Goal: Information Seeking & Learning: Learn about a topic

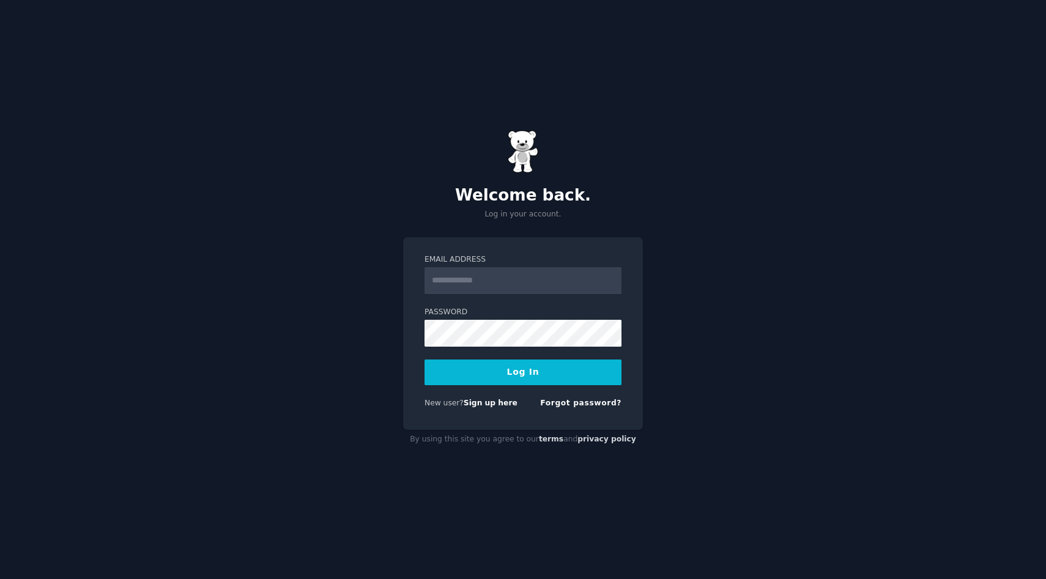
click at [477, 274] on input "Email Address" at bounding box center [522, 280] width 197 height 27
type input "**********"
click at [506, 347] on form "**********" at bounding box center [522, 333] width 197 height 159
click at [424, 360] on button "Log In" at bounding box center [522, 373] width 197 height 26
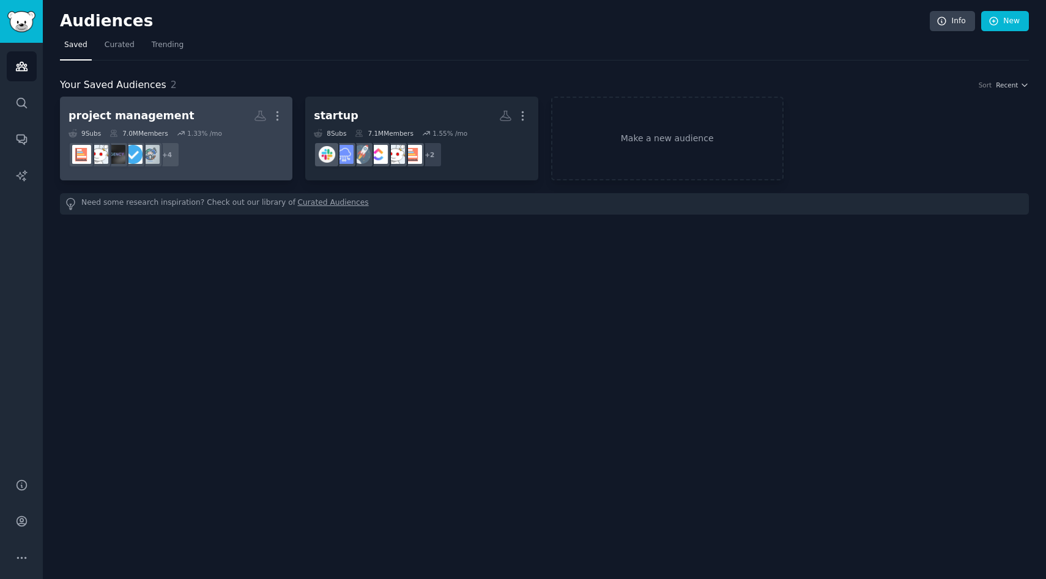
click at [205, 128] on div "project management Custom Audience More 9 Sub s 7.0M Members 1.33 % /mo + 4" at bounding box center [175, 138] width 215 height 67
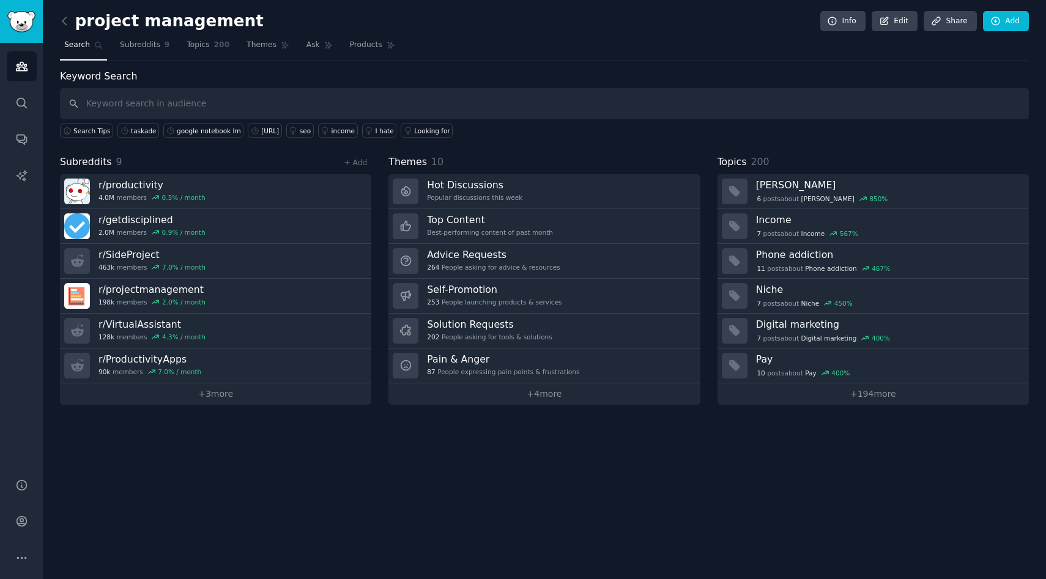
click at [339, 111] on input "text" at bounding box center [544, 103] width 969 height 31
type input "glean"
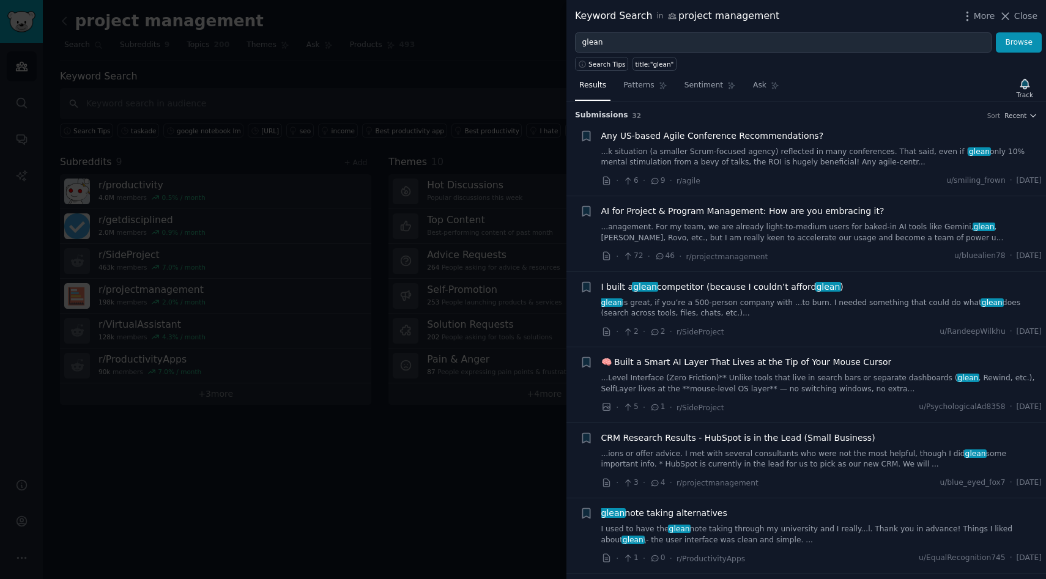
click at [646, 305] on link "glean is great, if you’re a 500-person company with ...to burn. I needed someth…" at bounding box center [821, 308] width 441 height 21
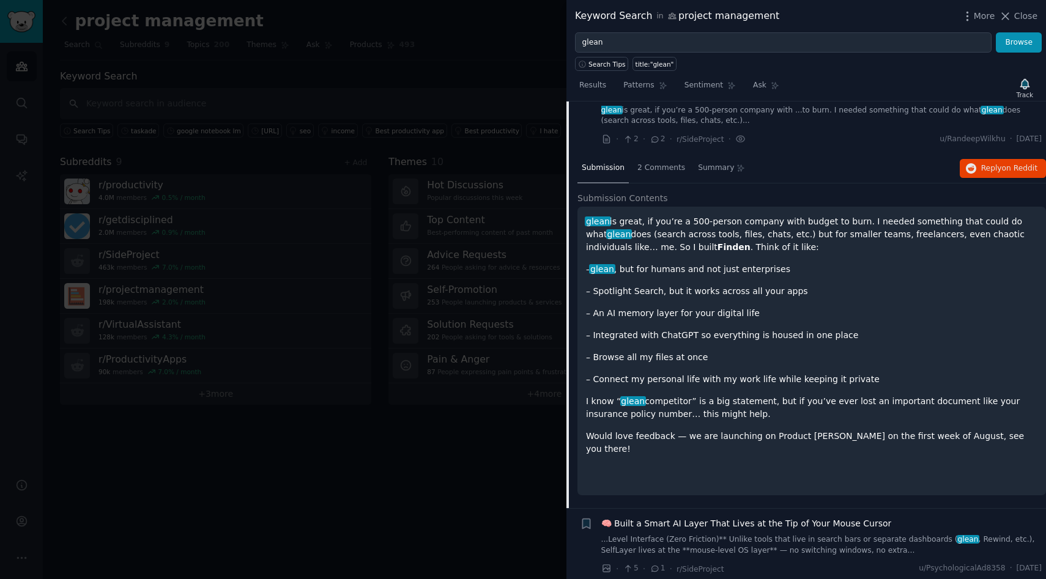
scroll to position [191, 0]
click at [684, 138] on span "r/SideProject" at bounding box center [700, 140] width 48 height 9
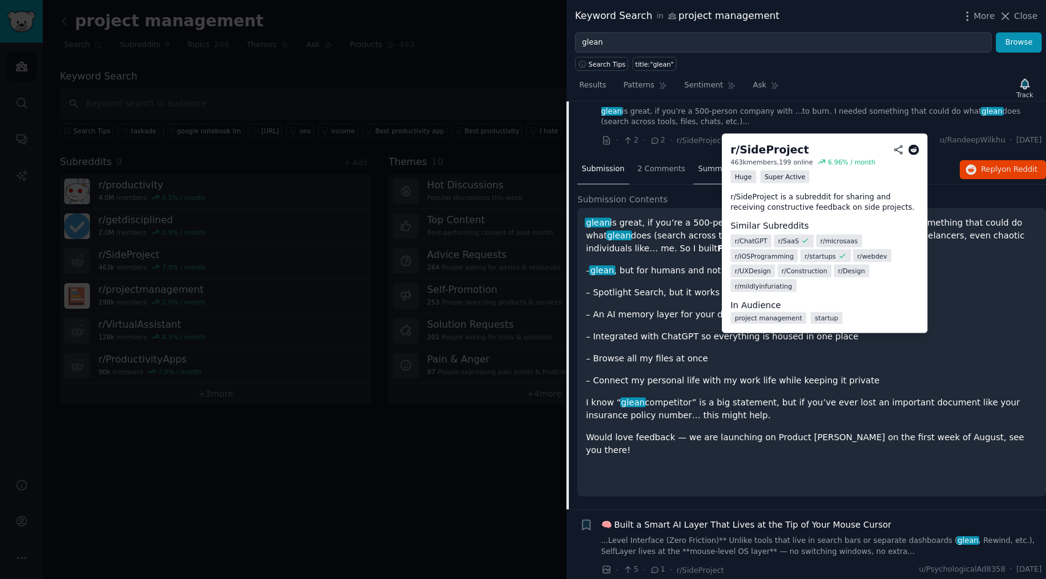
click at [706, 157] on div "Summary" at bounding box center [722, 169] width 56 height 29
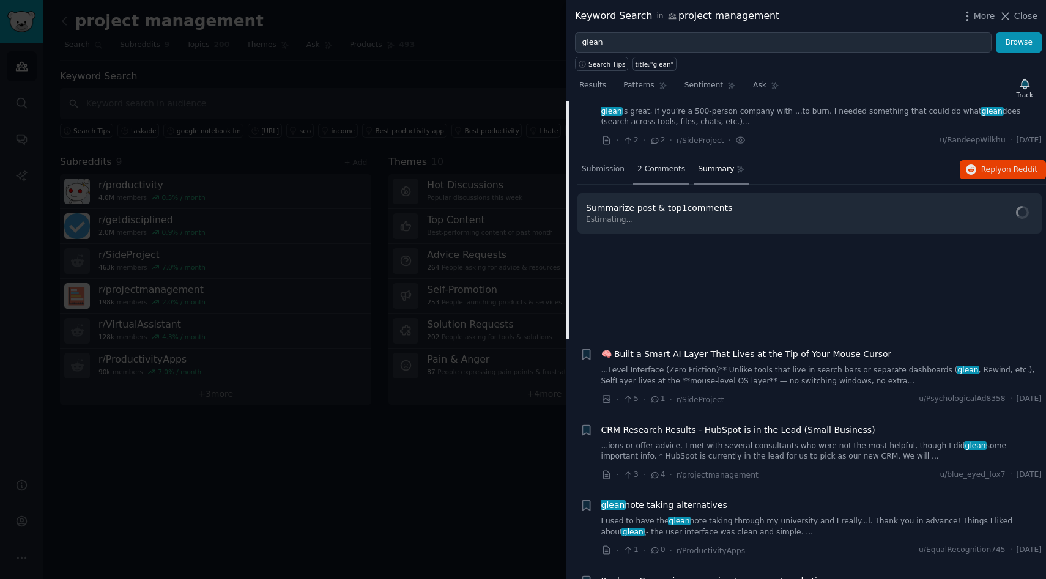
click at [672, 168] on span "2 Comments" at bounding box center [661, 169] width 48 height 11
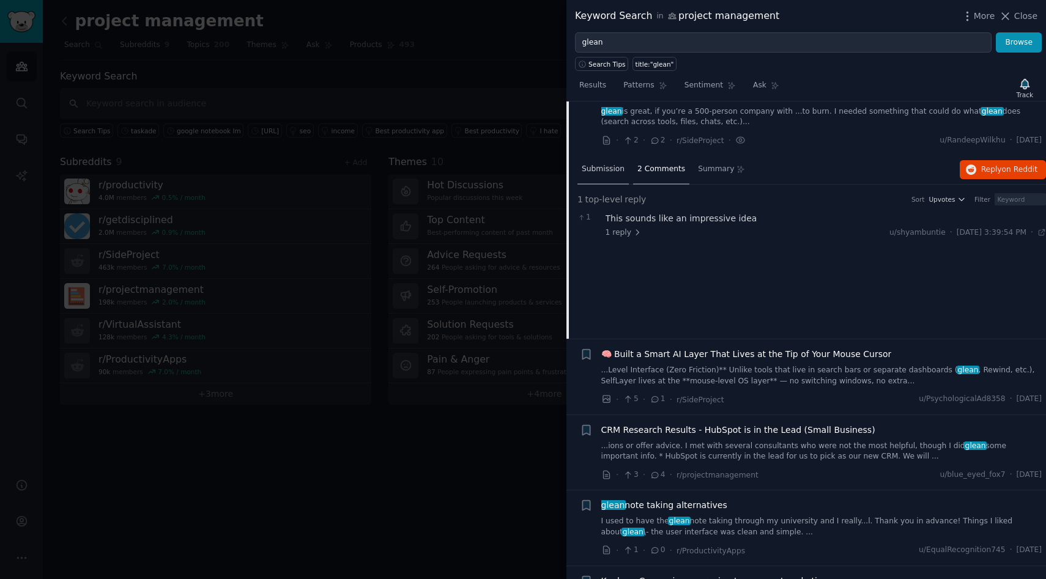
click at [611, 178] on div "Submission" at bounding box center [602, 169] width 51 height 29
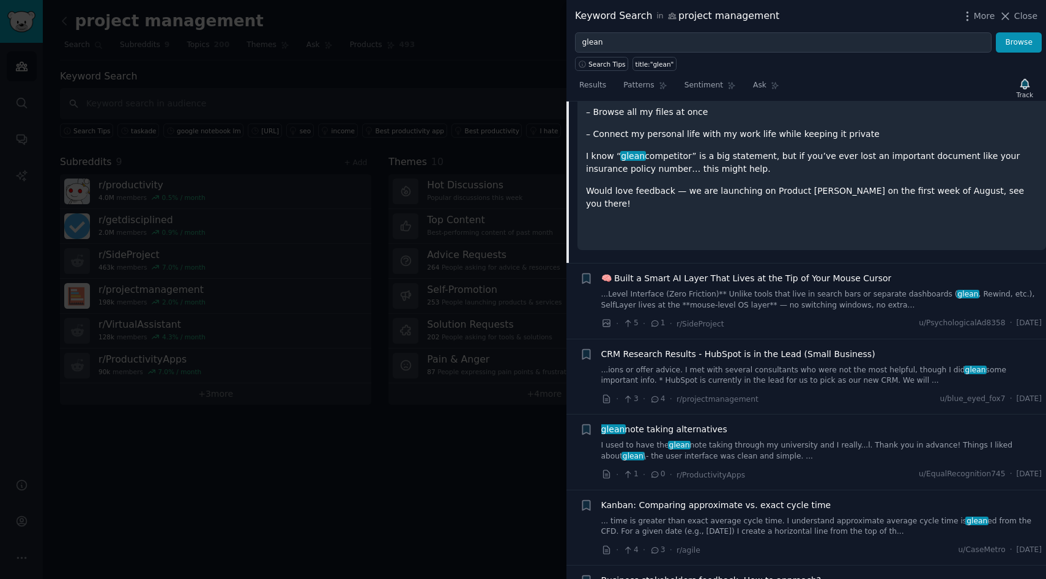
scroll to position [442, 0]
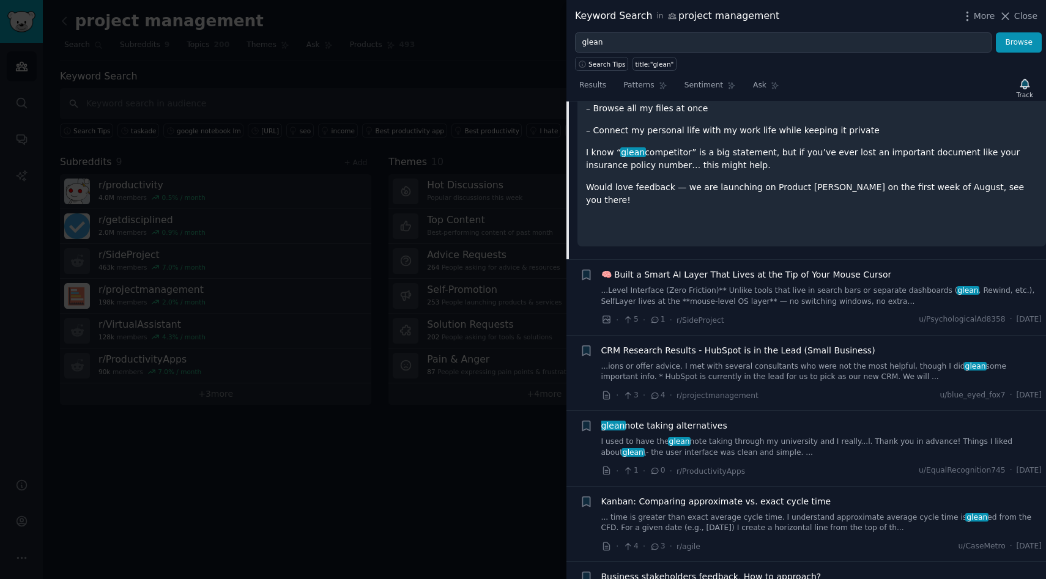
click at [743, 130] on p "– Connect my personal life with my work life while keeping it private" at bounding box center [811, 130] width 451 height 13
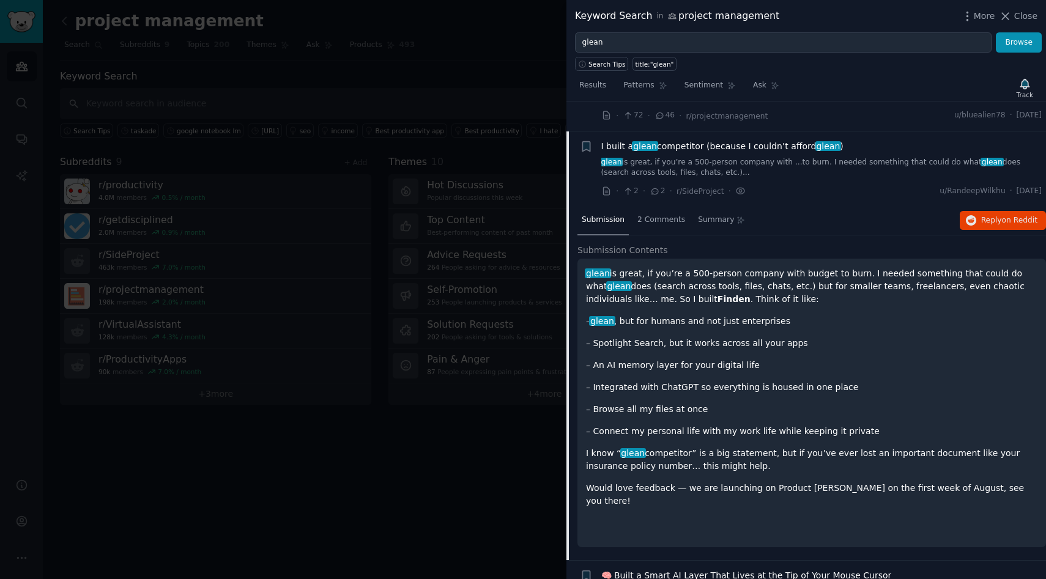
scroll to position [137, 0]
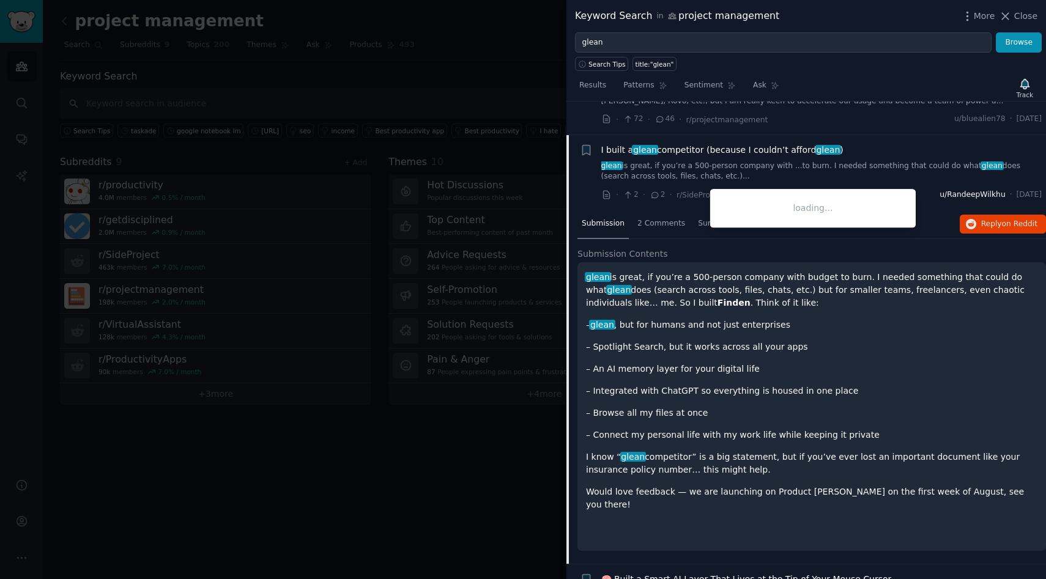
click at [939, 193] on span "u/RandeepWilkhu" at bounding box center [971, 195] width 65 height 11
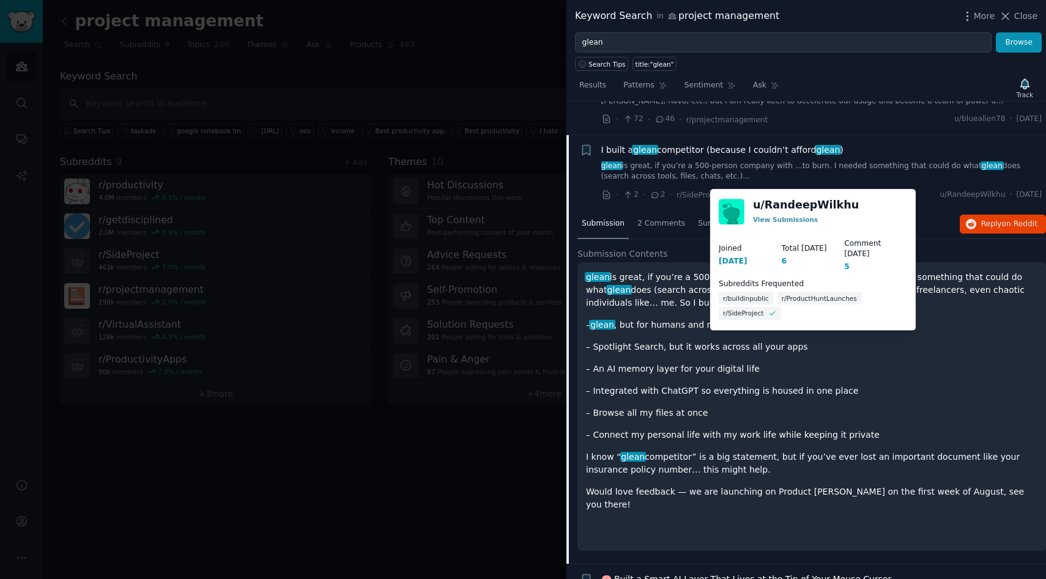
click at [729, 176] on link "glean is great, if you’re a 500-person company with ...to burn. I needed someth…" at bounding box center [821, 171] width 441 height 21
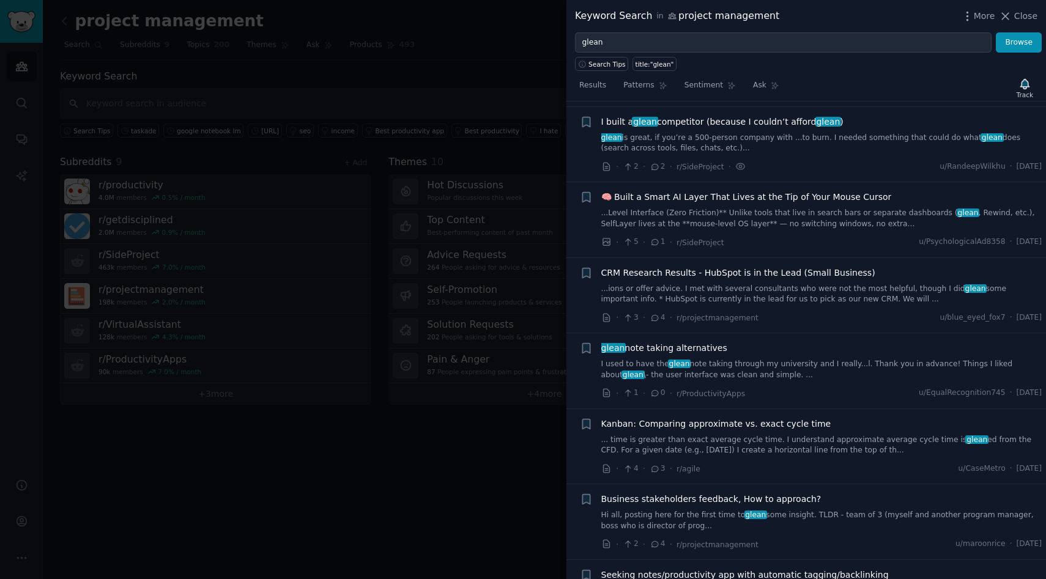
scroll to position [170, 0]
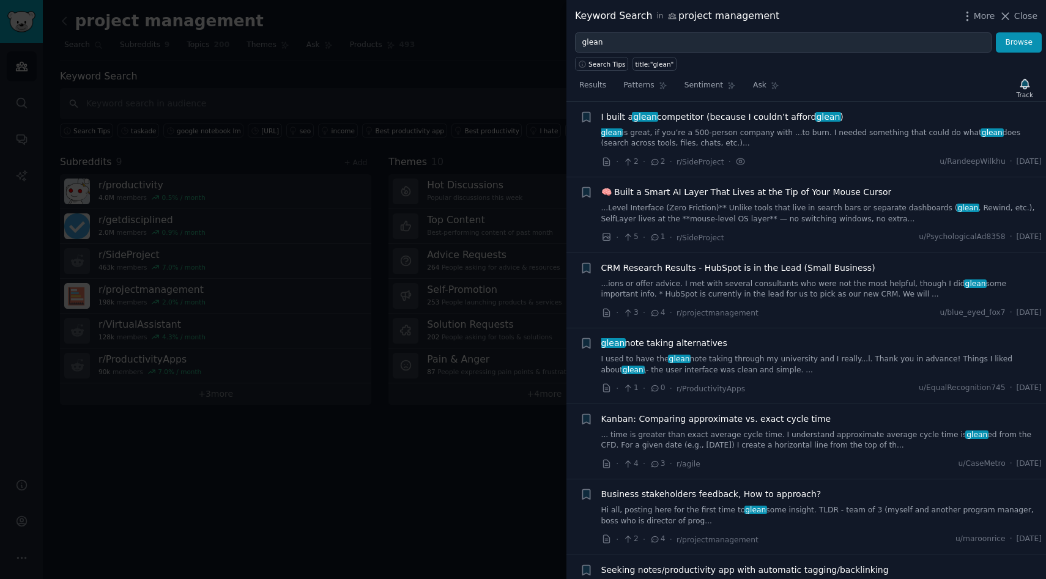
click at [739, 148] on link "glean is great, if you’re a 500-person company with ...to burn. I needed someth…" at bounding box center [821, 138] width 441 height 21
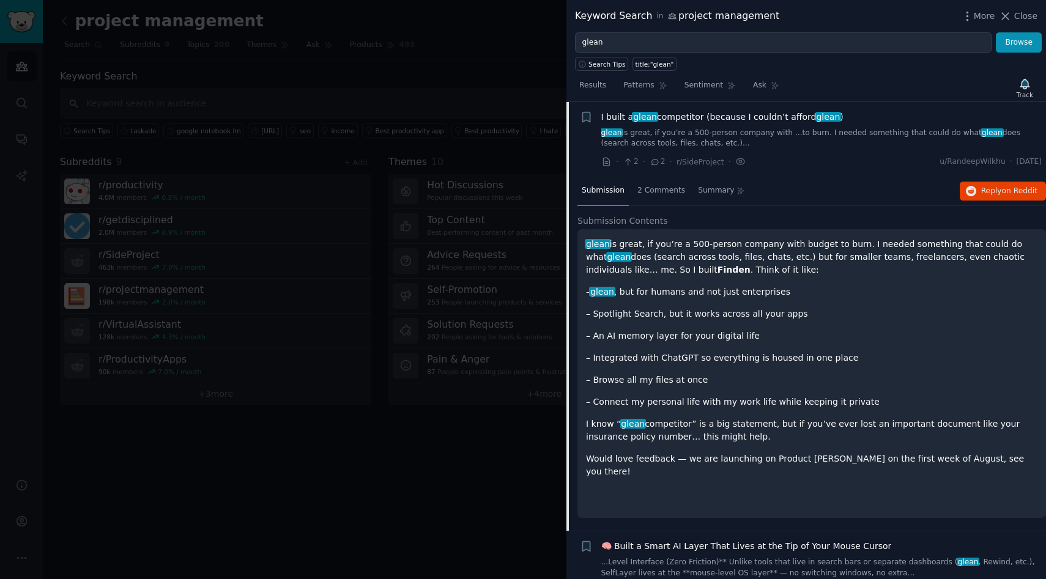
click at [650, 112] on span "glean" at bounding box center [645, 117] width 26 height 10
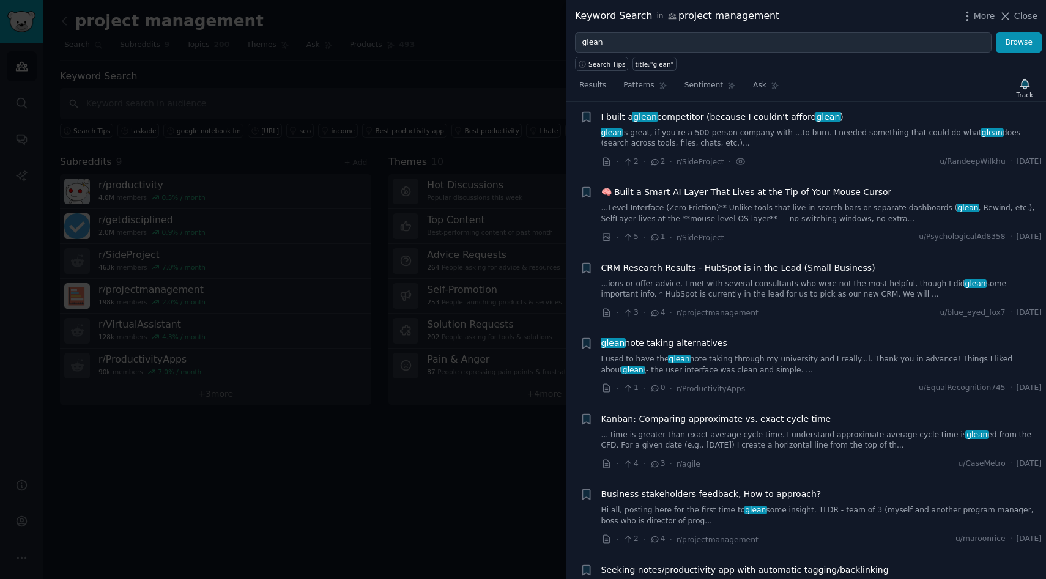
click at [651, 116] on span "glean" at bounding box center [645, 117] width 26 height 10
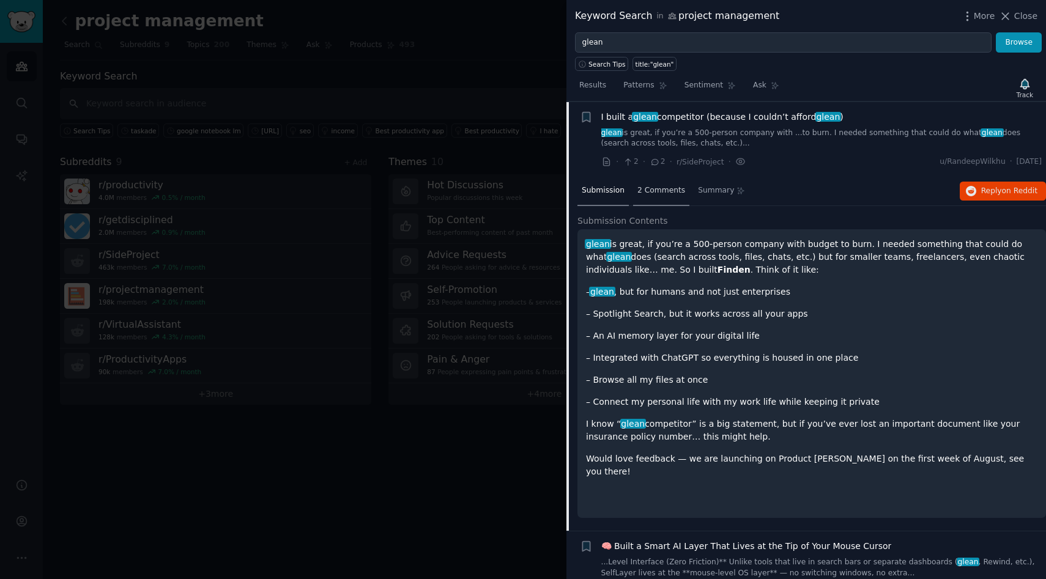
click at [643, 192] on span "2 Comments" at bounding box center [661, 190] width 48 height 11
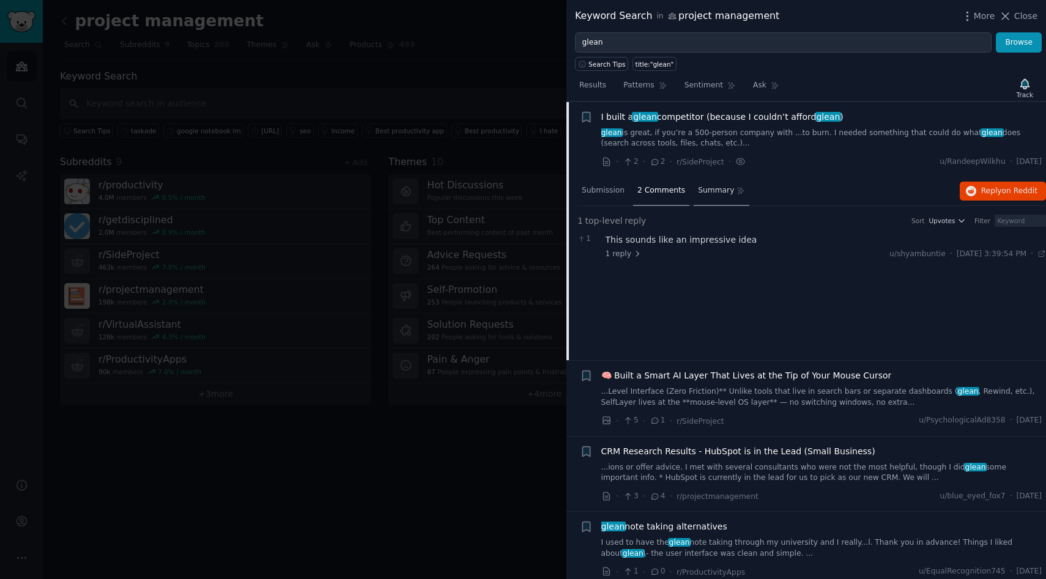
click at [711, 192] on span "Summary" at bounding box center [716, 190] width 36 height 11
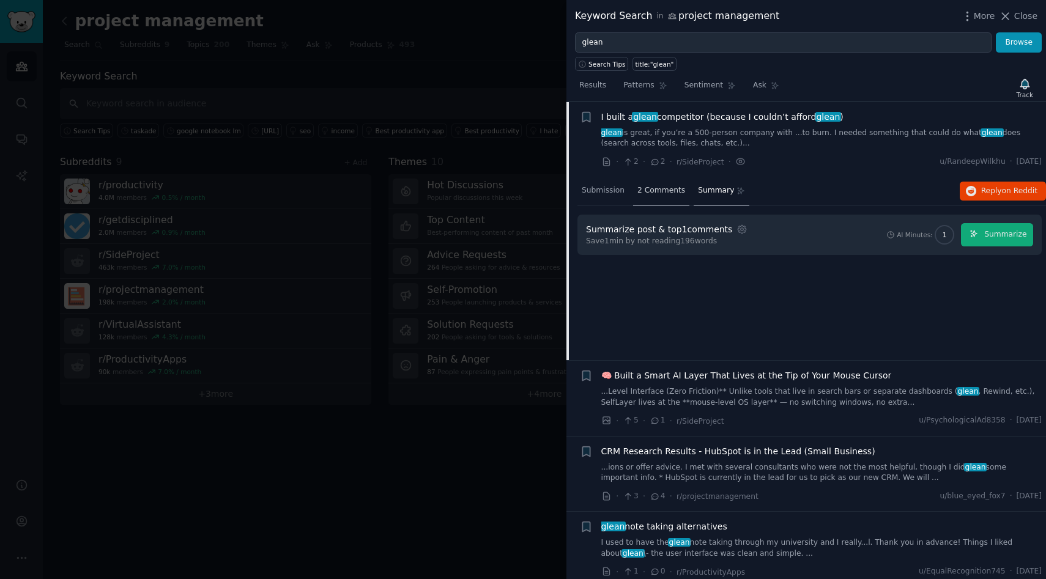
click at [656, 185] on span "2 Comments" at bounding box center [661, 190] width 48 height 11
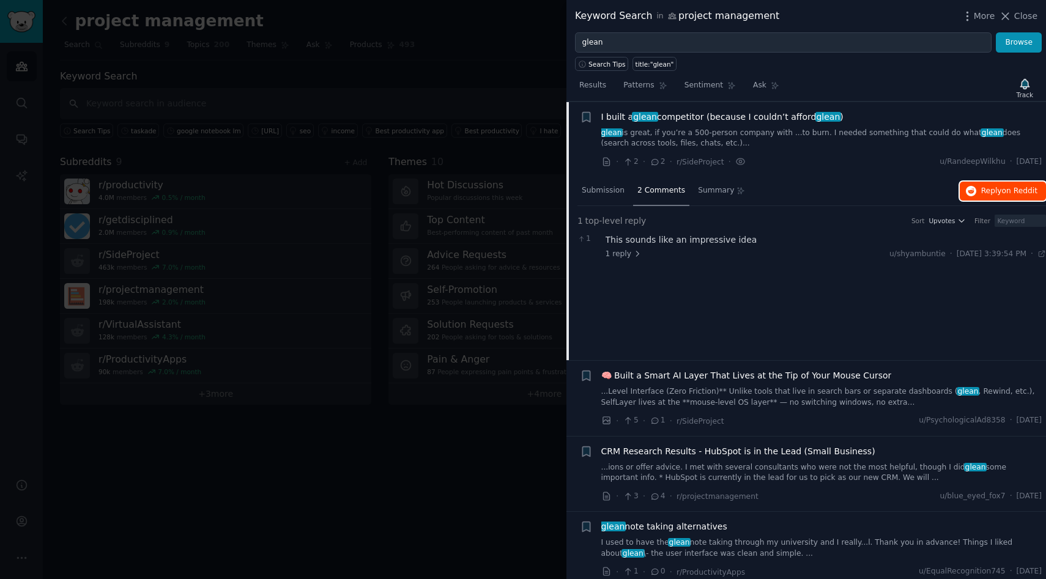
click at [988, 196] on span "Reply on Reddit" at bounding box center [1009, 191] width 56 height 11
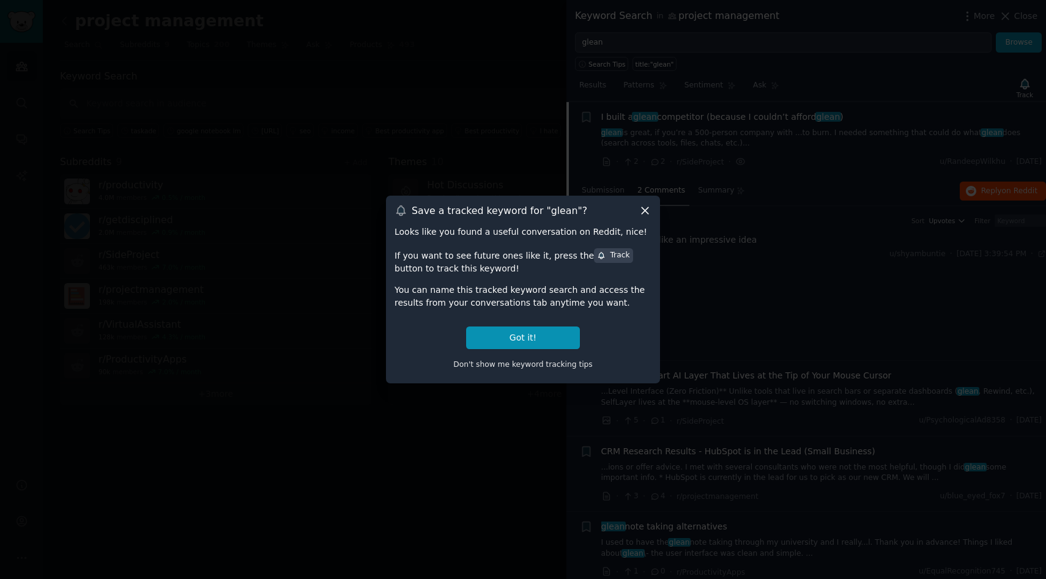
click at [642, 211] on icon at bounding box center [645, 210] width 13 height 13
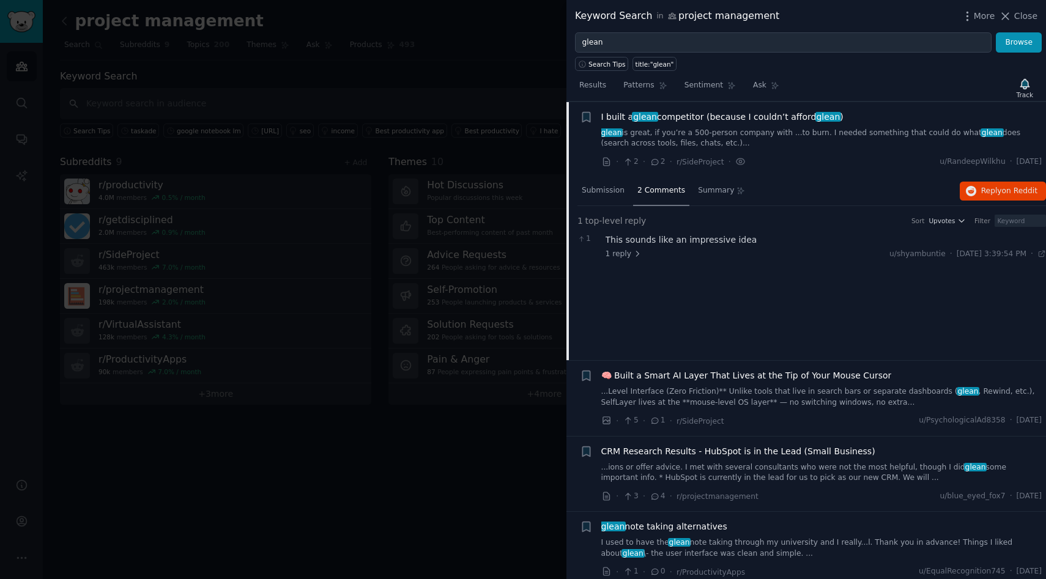
click at [693, 387] on link "...Level Interface (Zero Friction)** Unlike tools that live in search bars or s…" at bounding box center [821, 397] width 441 height 21
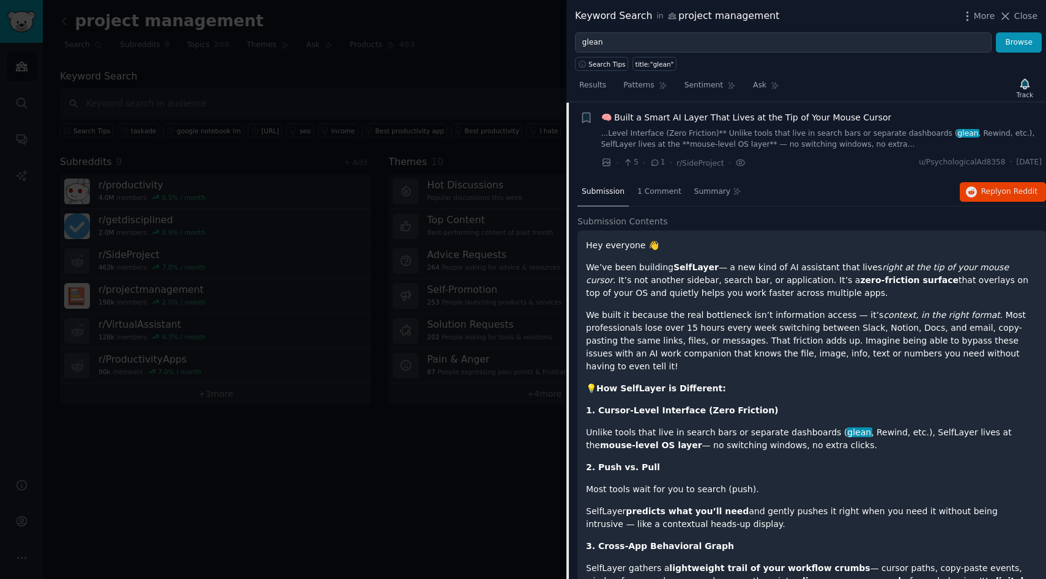
scroll to position [246, 0]
click at [993, 190] on span "Reply on Reddit" at bounding box center [1009, 190] width 56 height 11
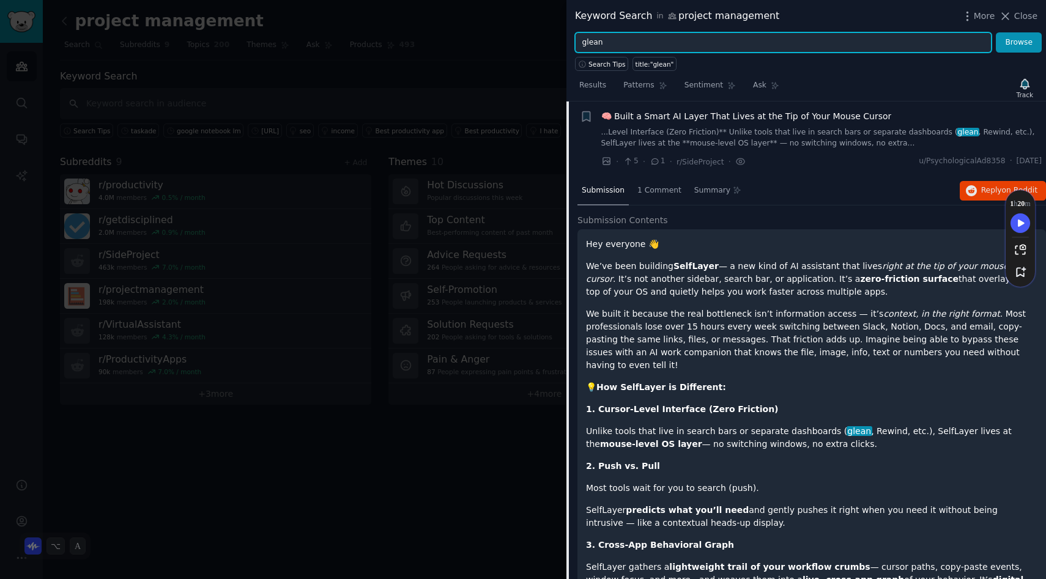
click at [723, 42] on input "glean" at bounding box center [783, 42] width 416 height 21
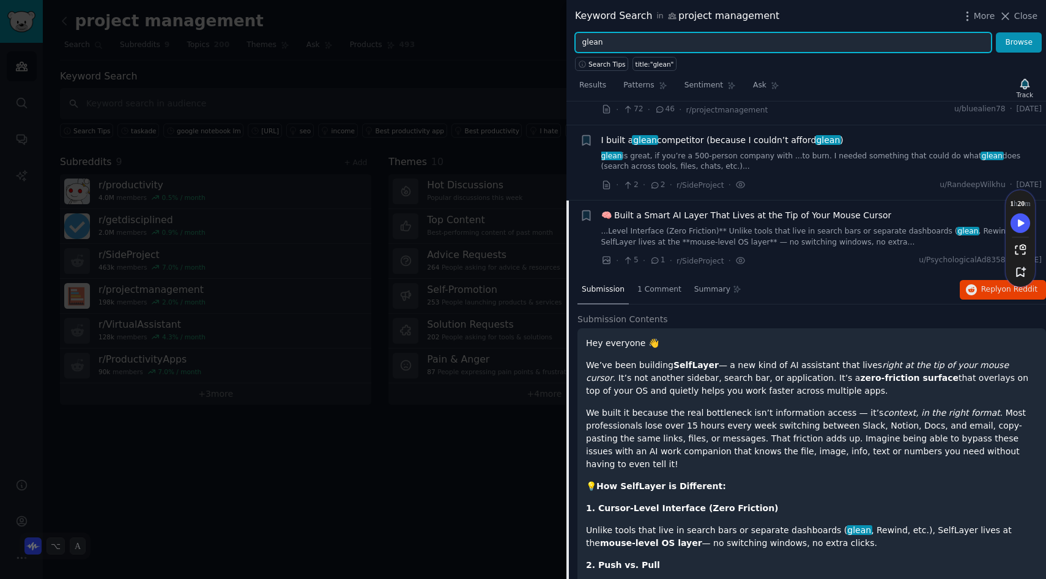
scroll to position [127, 0]
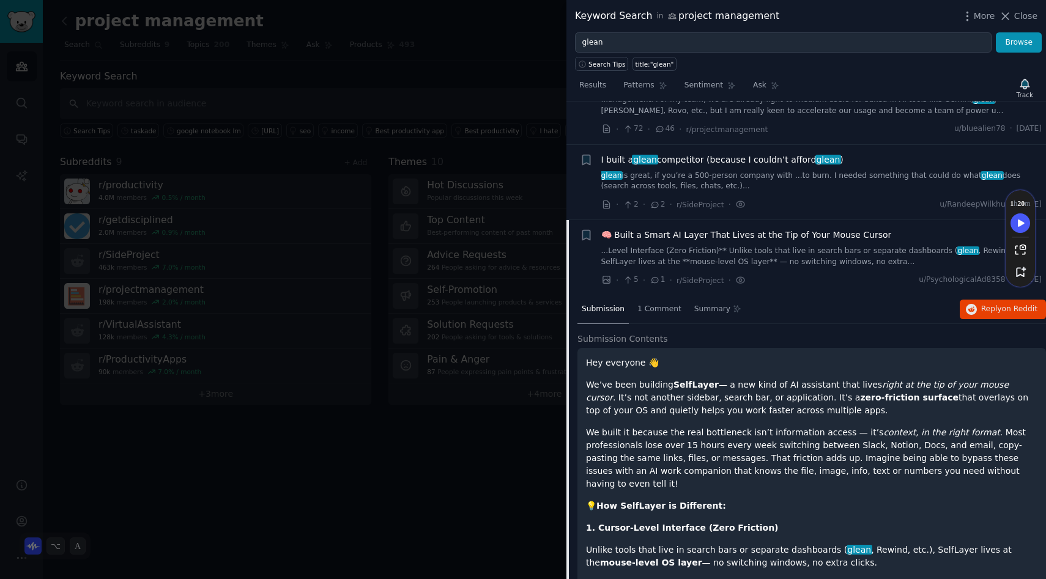
click at [676, 228] on li "+ 🧠 Built a Smart AI Layer That Lives at the Tip of Your Mouse Cursor ...Level …" at bounding box center [805, 257] width 479 height 75
click at [679, 232] on span "🧠 Built a Smart AI Layer That Lives at the Tip of Your Mouse Cursor" at bounding box center [746, 235] width 291 height 13
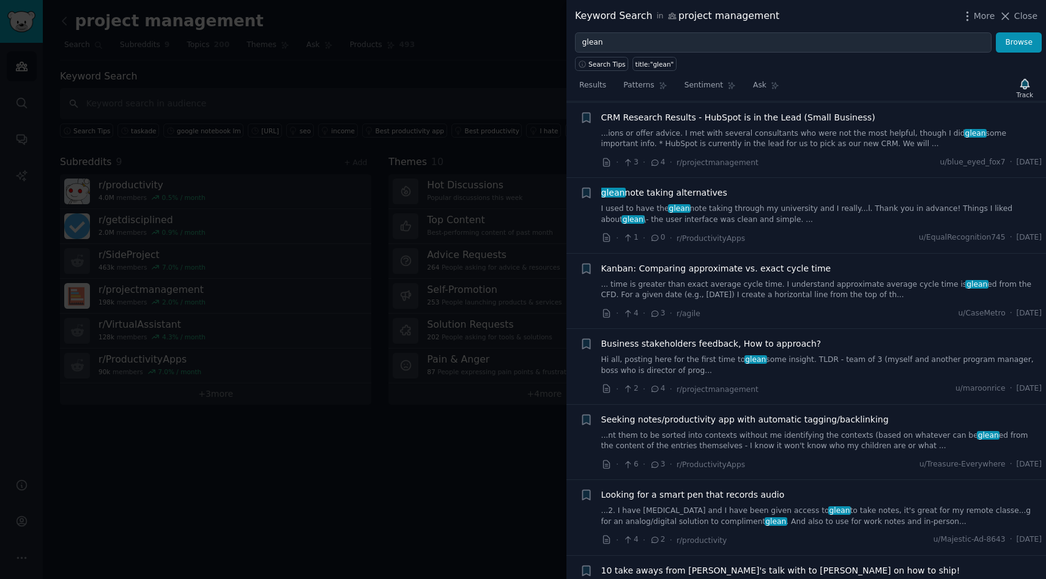
scroll to position [322, 0]
click at [703, 359] on link "Hi all, posting here for the first time to glean some insight. TLDR - team of 3…" at bounding box center [821, 364] width 441 height 21
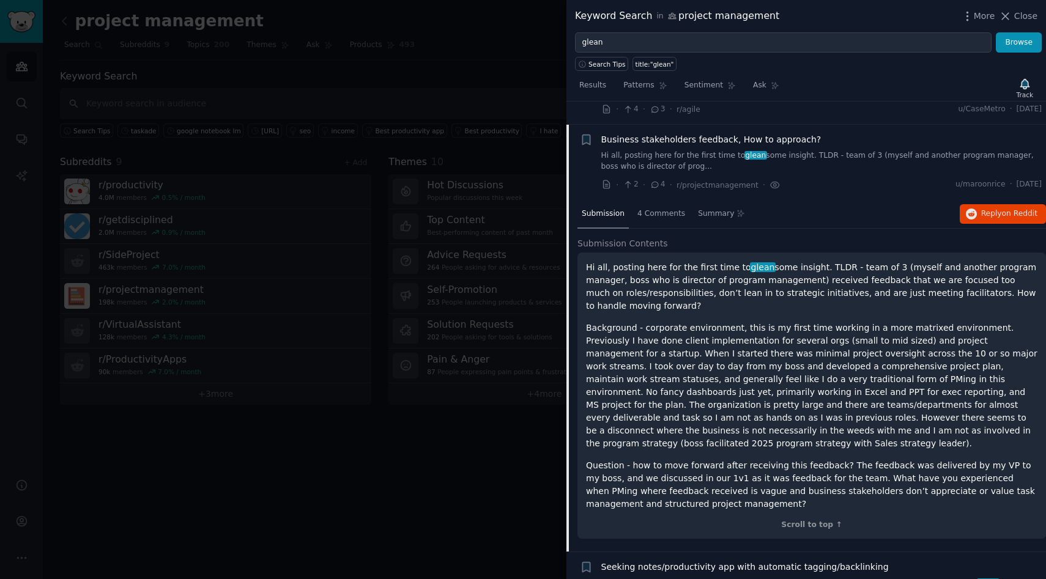
scroll to position [548, 0]
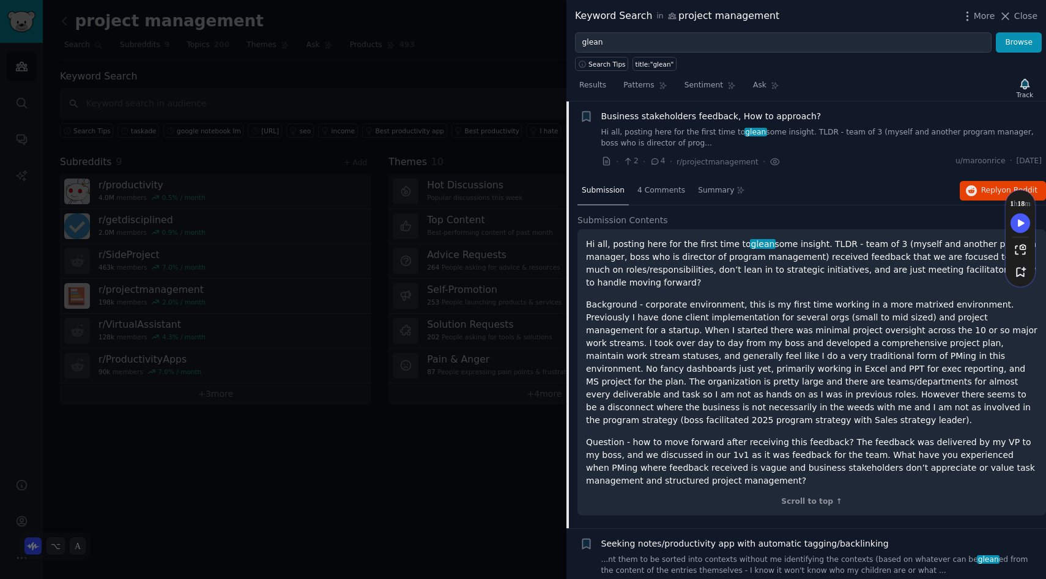
click at [768, 131] on link "Hi all, posting here for the first time to glean some insight. TLDR - team of 3…" at bounding box center [821, 137] width 441 height 21
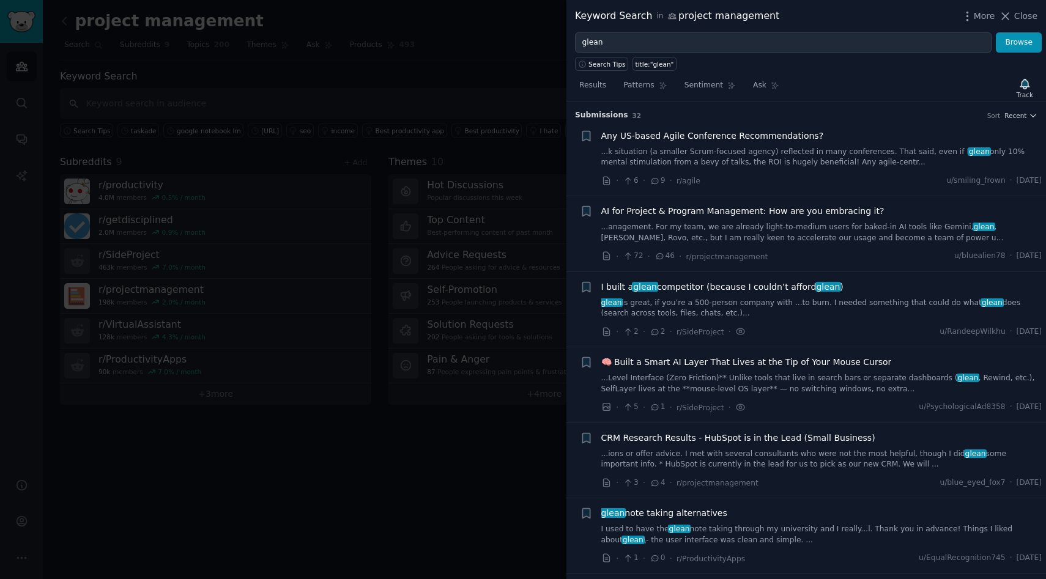
click at [735, 229] on link "...anagement. For my team, we are already light-to-medium users for baked-in AI…" at bounding box center [821, 232] width 441 height 21
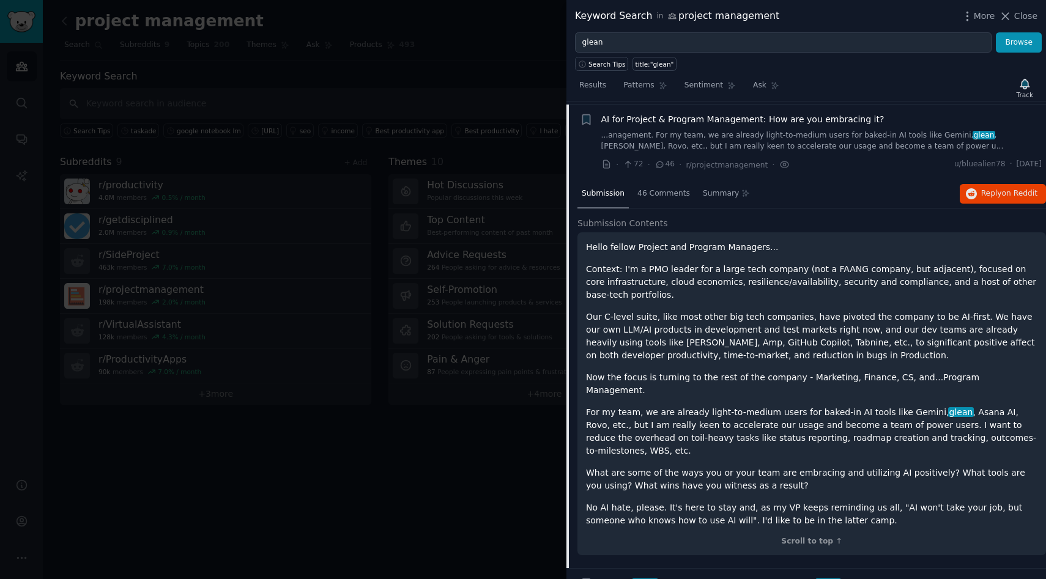
scroll to position [95, 0]
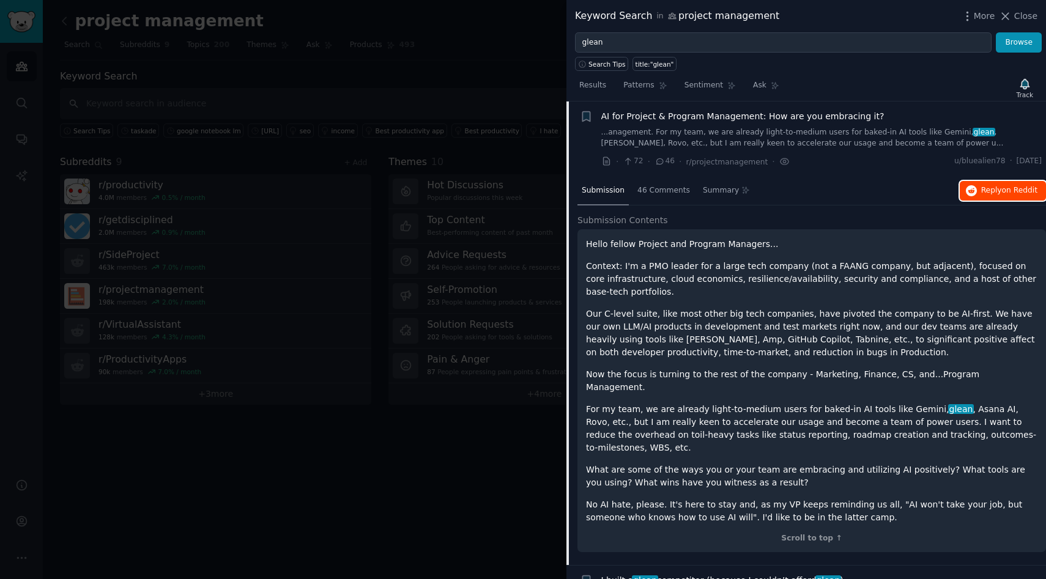
click at [981, 188] on span "Reply on Reddit" at bounding box center [1009, 190] width 56 height 11
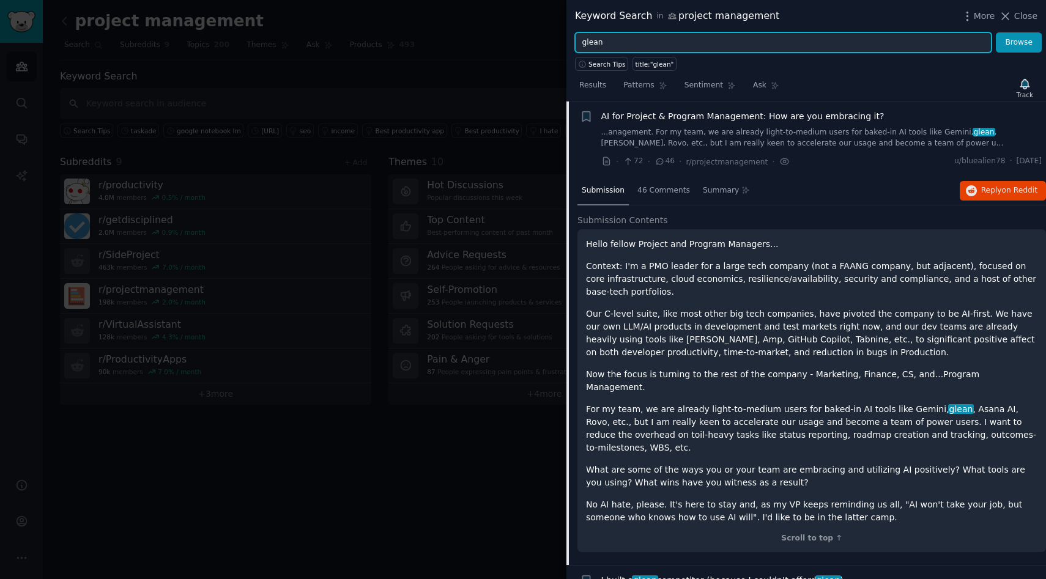
click at [738, 46] on input "glean" at bounding box center [783, 42] width 416 height 21
click at [996, 32] on button "Browse" at bounding box center [1019, 42] width 46 height 21
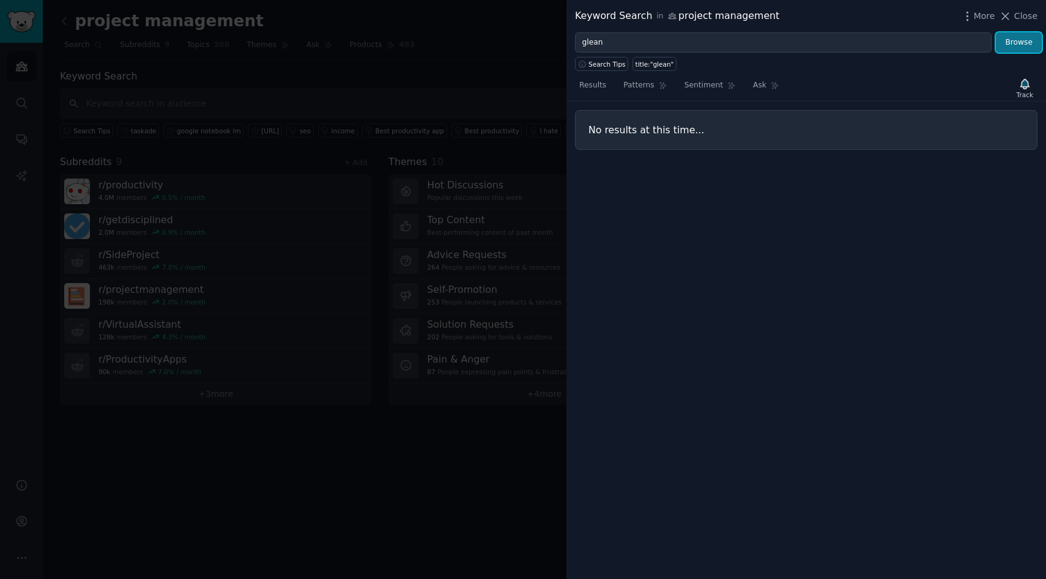
click at [1007, 48] on button "Browse" at bounding box center [1019, 42] width 46 height 21
click at [1027, 13] on span "Close" at bounding box center [1025, 16] width 23 height 13
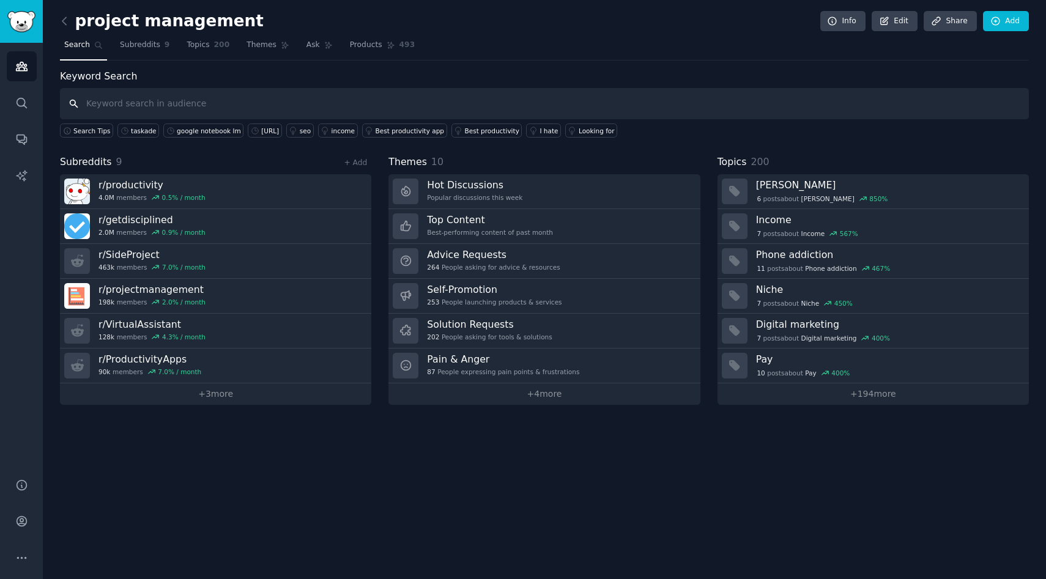
click at [483, 102] on input "text" at bounding box center [544, 103] width 969 height 31
type input "glean"
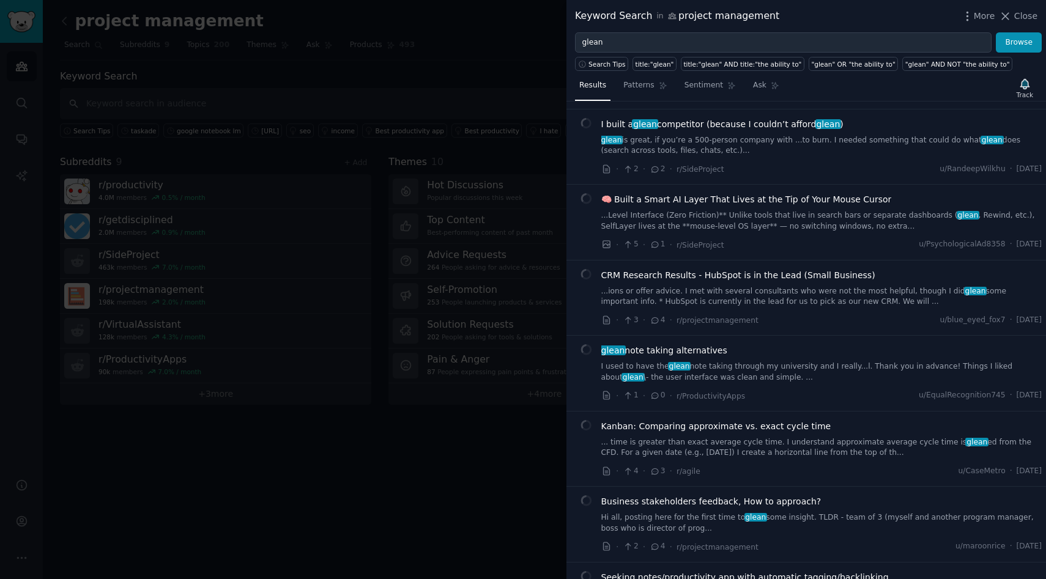
scroll to position [166, 0]
